Goal: Navigation & Orientation: Find specific page/section

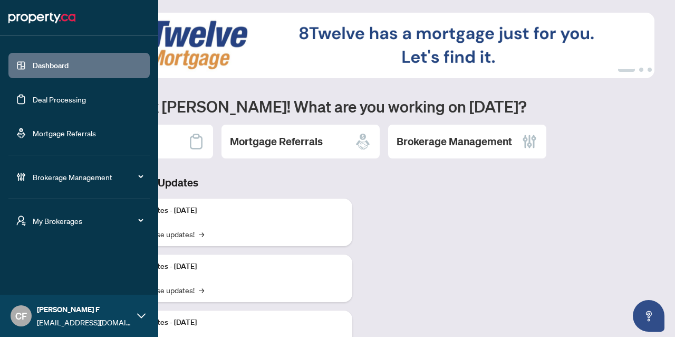
click at [52, 220] on span "My Brokerages" at bounding box center [88, 221] width 110 height 12
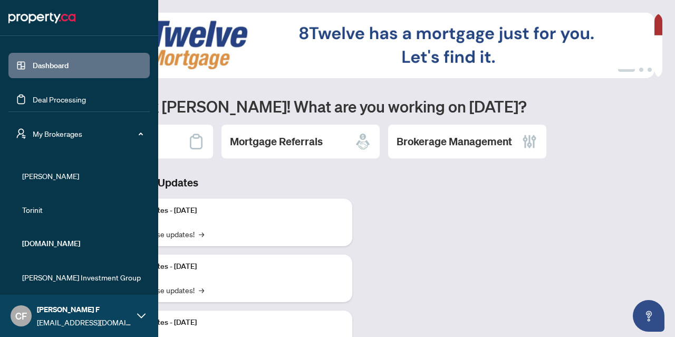
click at [36, 179] on span "[PERSON_NAME]" at bounding box center [82, 176] width 120 height 12
